Goal: Information Seeking & Learning: Learn about a topic

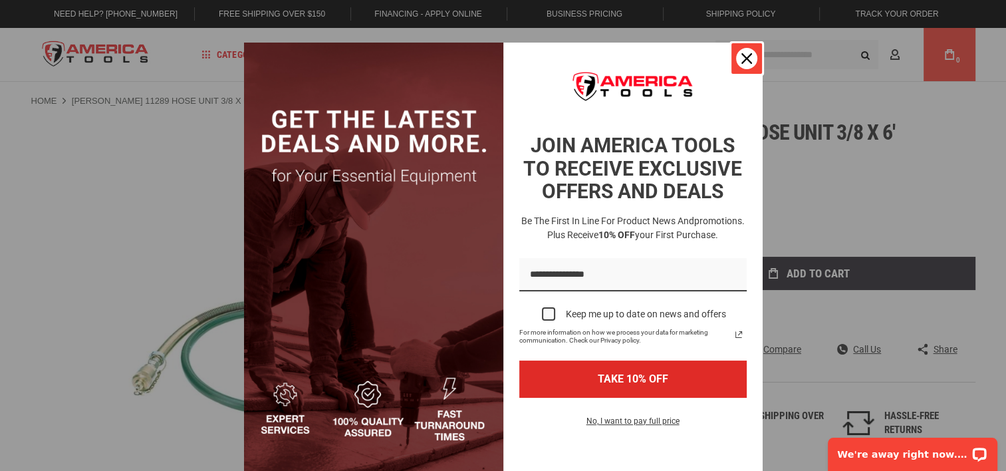
click at [745, 63] on icon "close icon" at bounding box center [746, 58] width 11 height 11
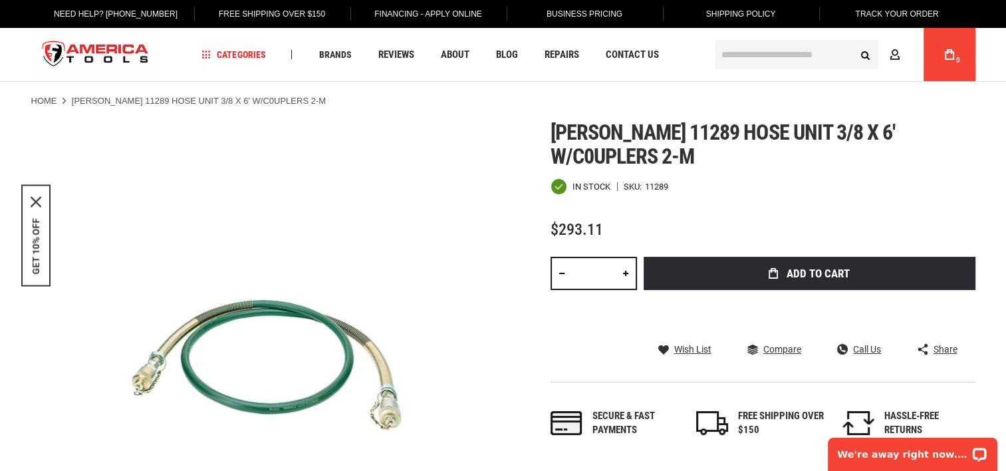
click at [800, 106] on ul "Home Greenlee 11289 HOSE UNIT 3/8 x 6' W/C0UPLERS 2-M" at bounding box center [503, 101] width 944 height 12
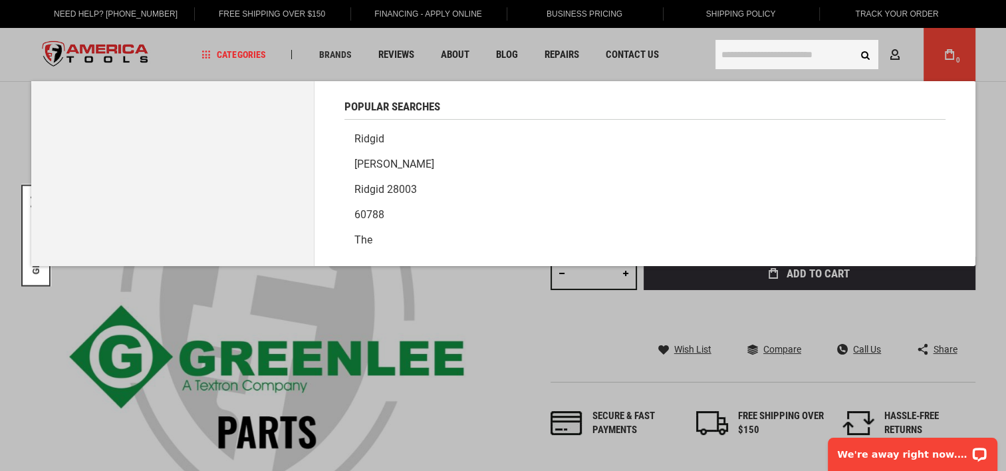
click at [760, 53] on input "text" at bounding box center [797, 54] width 163 height 29
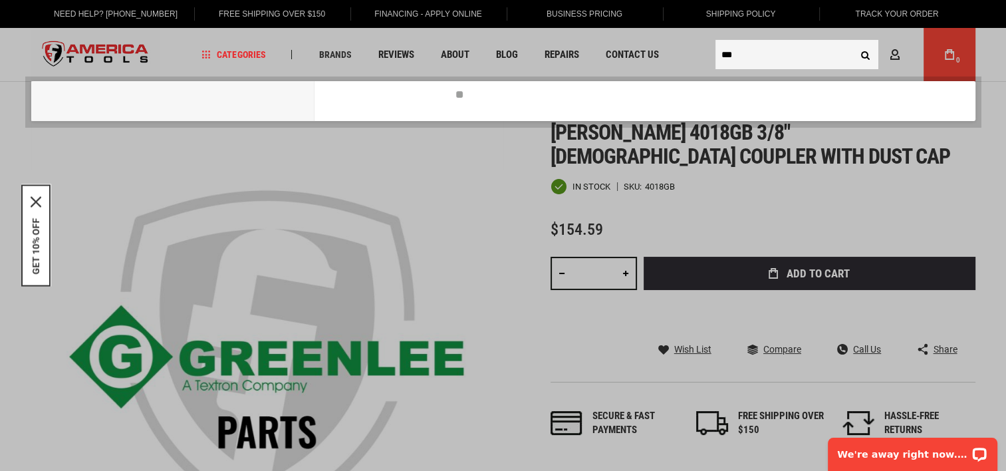
type input "***"
click at [853, 42] on button "Search" at bounding box center [865, 54] width 25 height 25
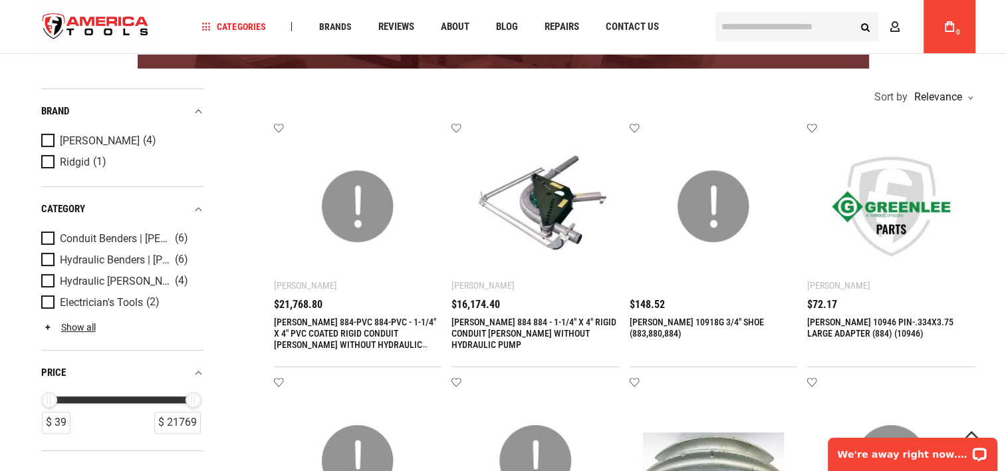
scroll to position [319, 0]
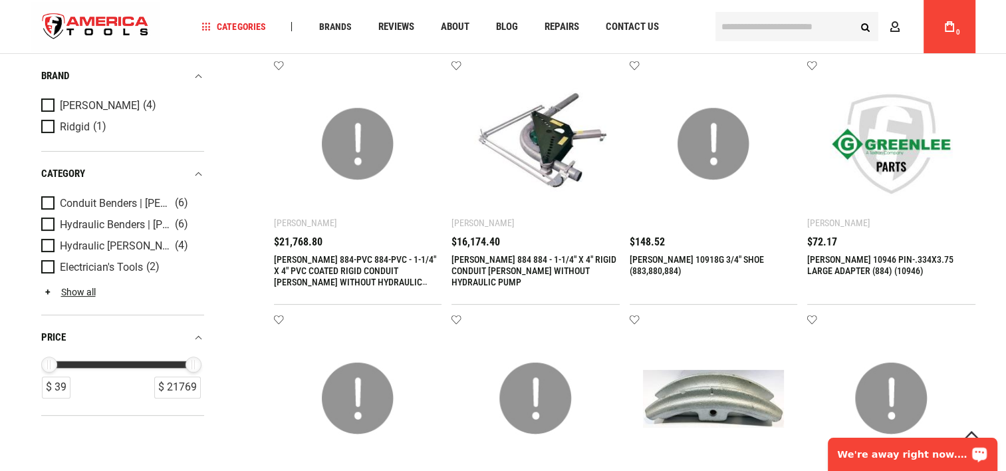
click at [497, 263] on link "[PERSON_NAME] 884 884 - 1-1/4" X 4" RIGID CONDUIT [PERSON_NAME] WITHOUT HYDRAUL…" at bounding box center [534, 270] width 165 height 33
click at [489, 255] on link "[PERSON_NAME] 884 884 - 1-1/4" X 4" RIGID CONDUIT [PERSON_NAME] WITHOUT HYDRAUL…" at bounding box center [534, 270] width 165 height 33
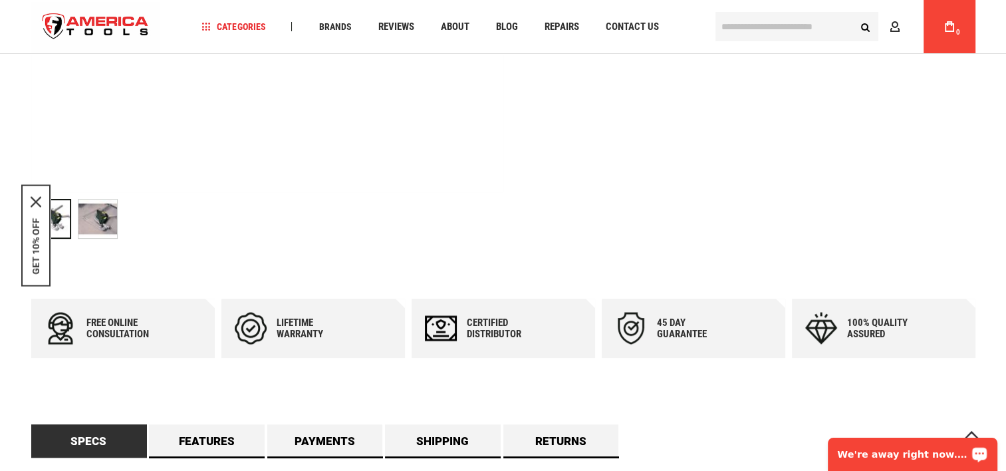
scroll to position [425, 0]
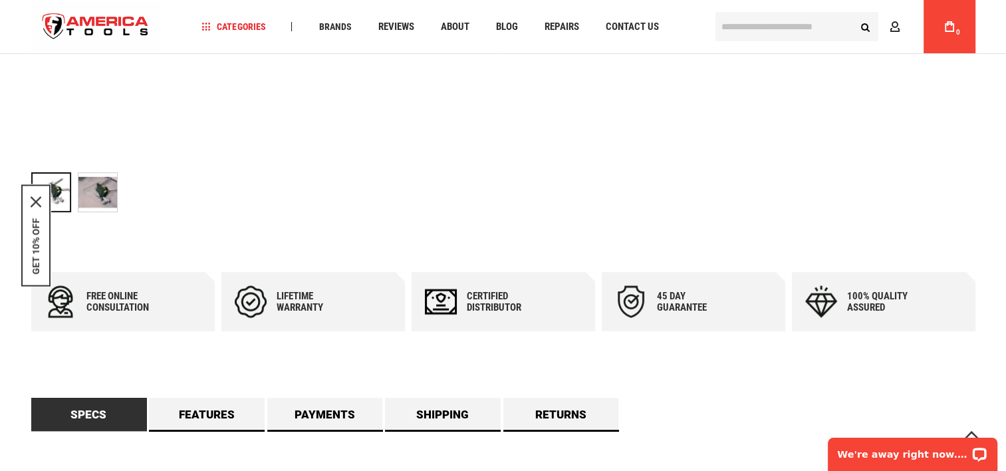
click at [110, 416] on link "Specs" at bounding box center [89, 414] width 116 height 33
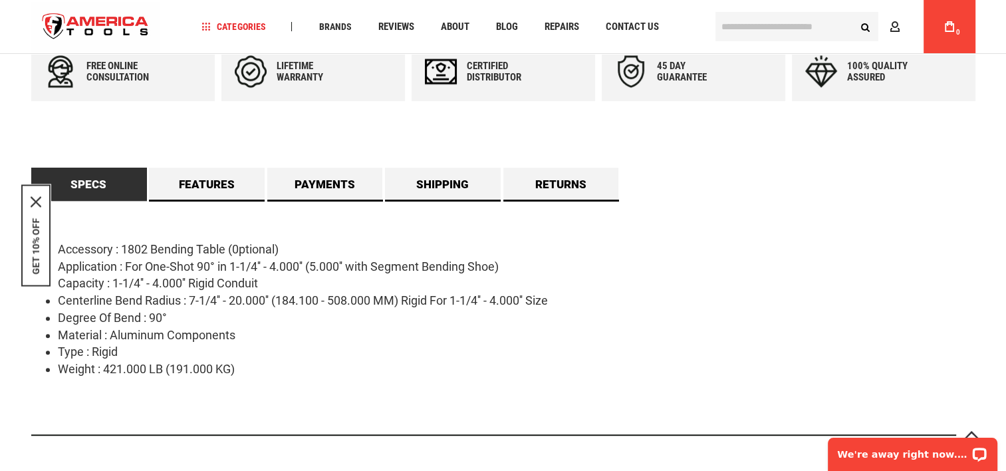
scroll to position [682, 0]
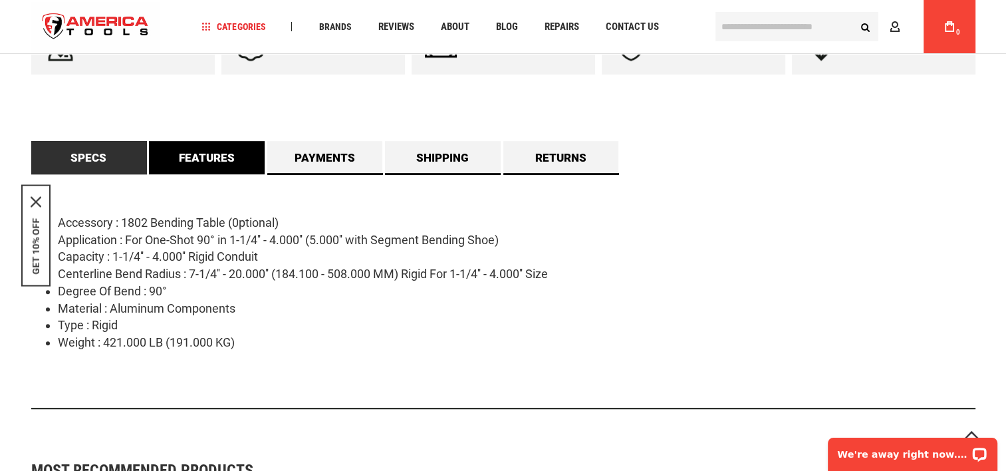
click at [217, 162] on link "Features" at bounding box center [207, 157] width 116 height 33
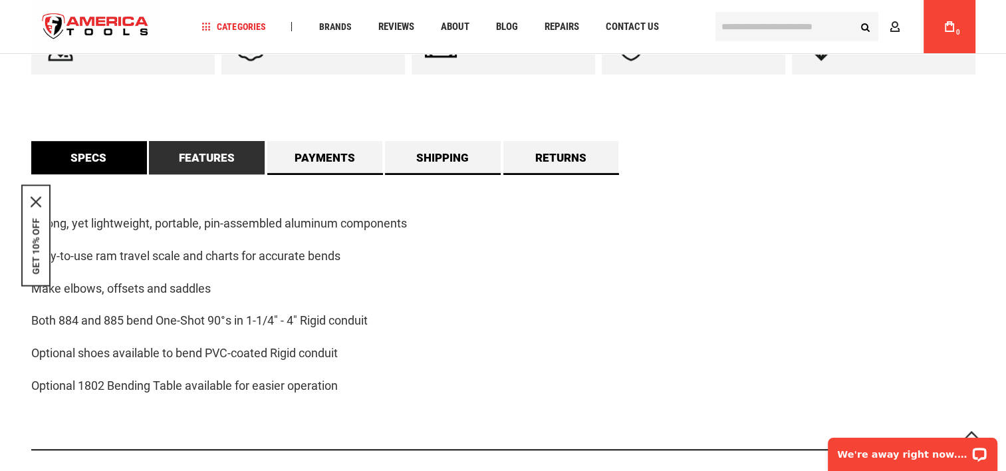
click at [105, 154] on link "Specs" at bounding box center [89, 157] width 116 height 33
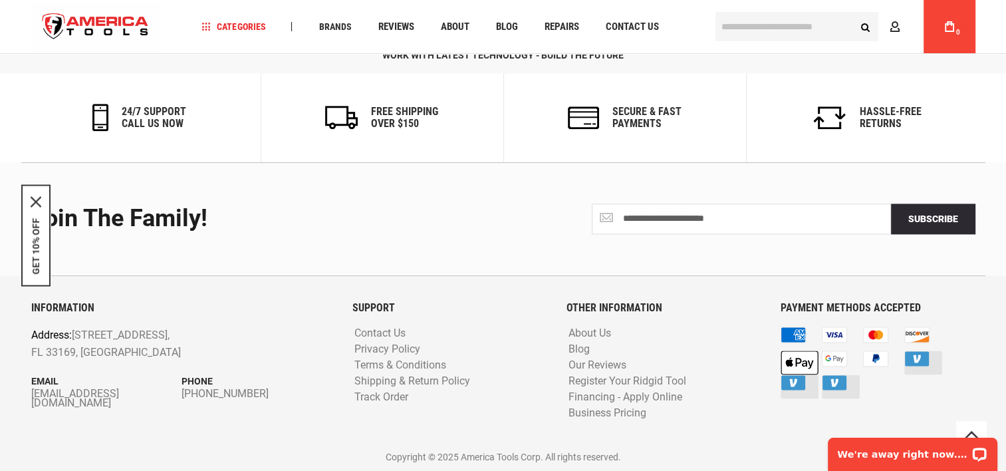
scroll to position [1702, 0]
